Goal: Task Accomplishment & Management: Manage account settings

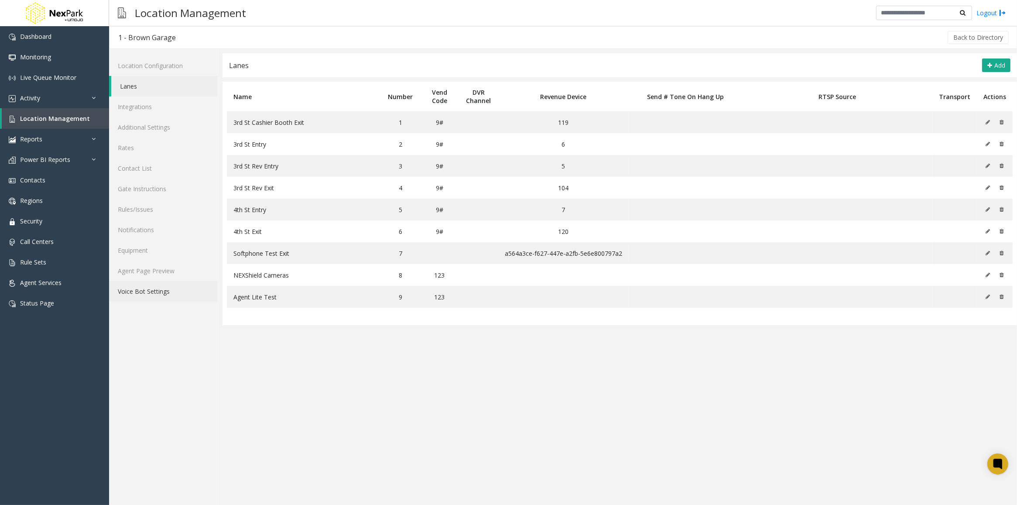
click at [149, 295] on link "Voice Bot Settings" at bounding box center [163, 291] width 109 height 21
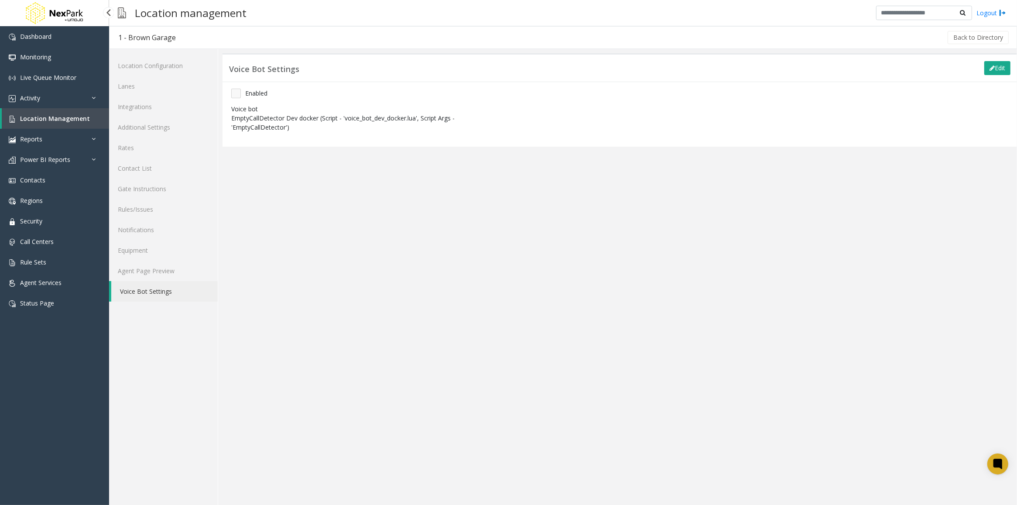
click at [39, 117] on span "Location Management" at bounding box center [55, 118] width 70 height 8
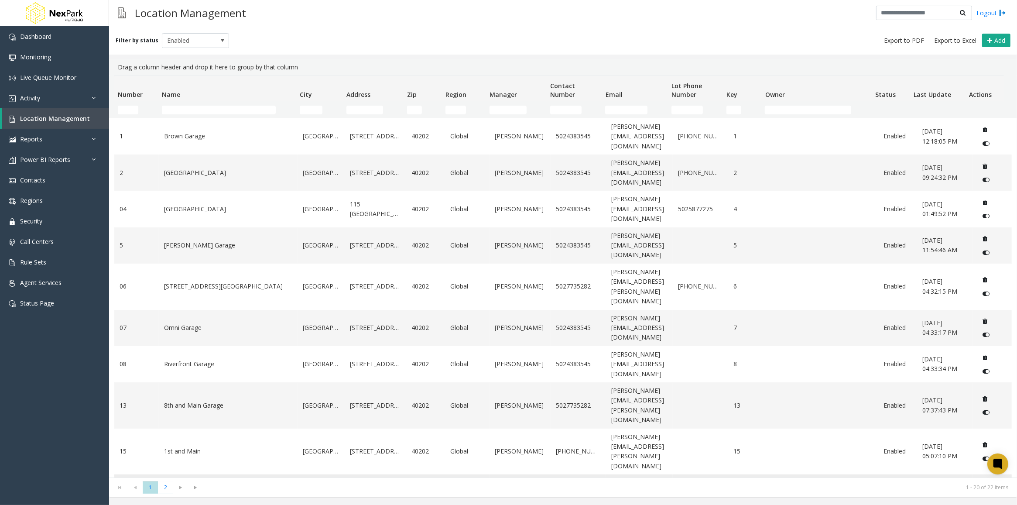
click at [192, 474] on td "Market Street Garage" at bounding box center [228, 492] width 139 height 36
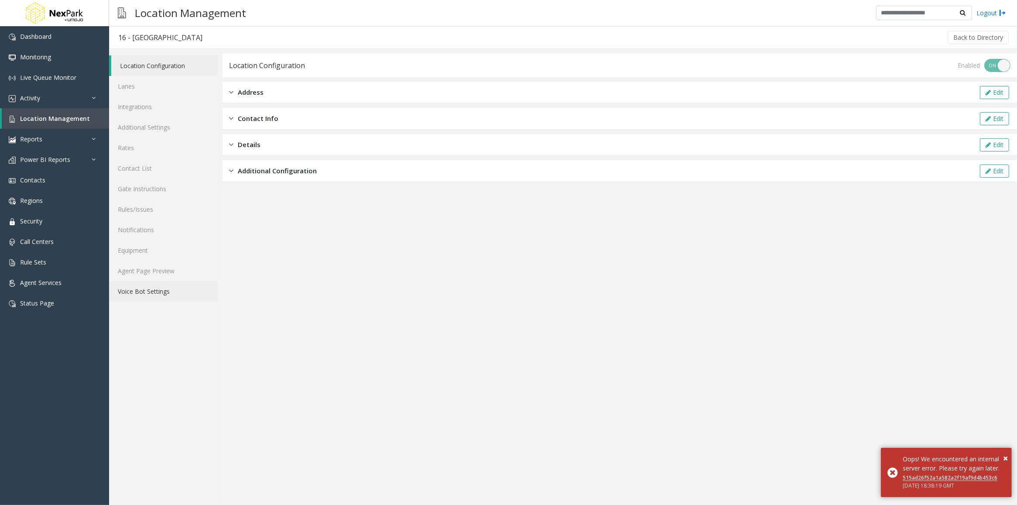
click at [146, 292] on link "Voice Bot Settings" at bounding box center [163, 291] width 109 height 21
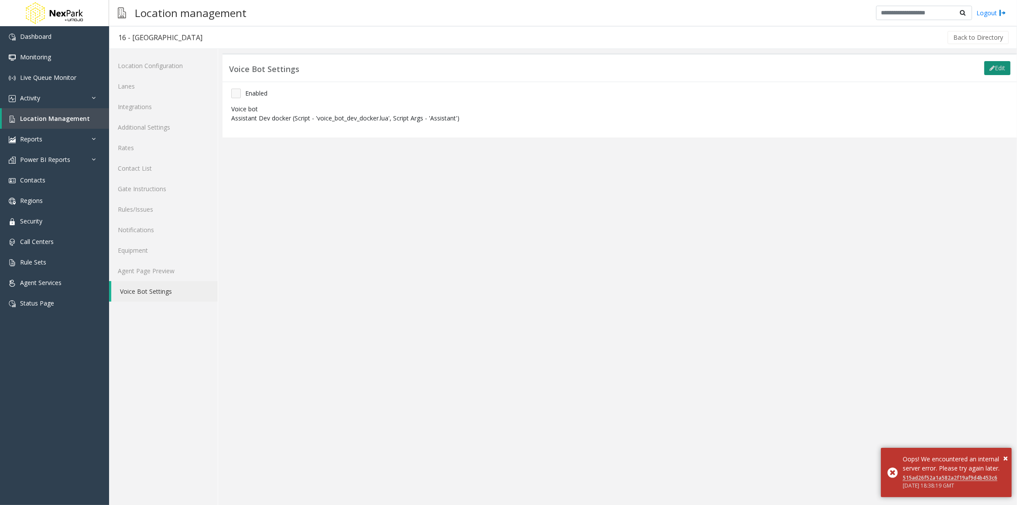
click at [997, 68] on button "Edit" at bounding box center [997, 68] width 26 height 14
click at [299, 123] on span "Assistant Dev docker" at bounding box center [331, 123] width 199 height 14
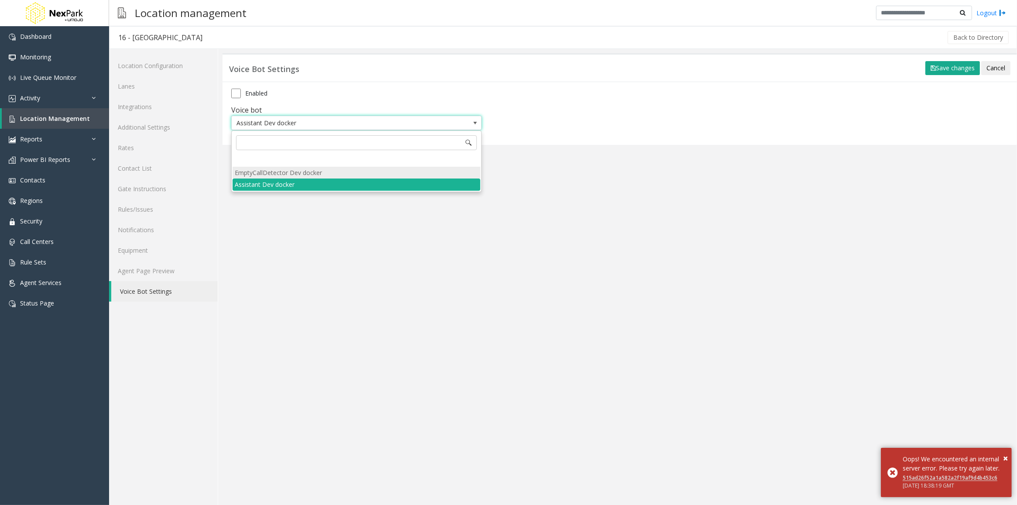
click at [280, 171] on li "EmptyCallDetector Dev docker" at bounding box center [356, 173] width 248 height 12
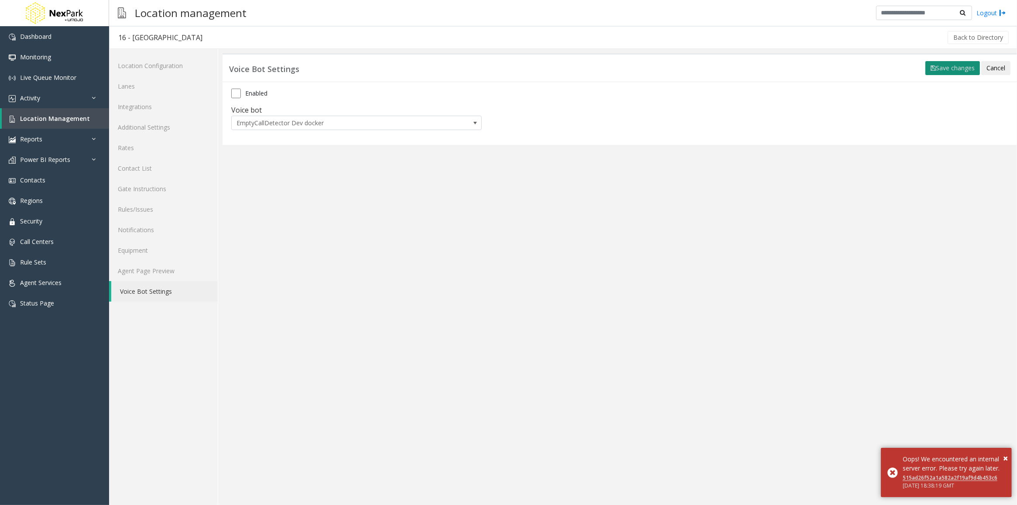
click at [954, 70] on button "Save changes" at bounding box center [952, 68] width 55 height 14
